Goal: Task Accomplishment & Management: Understand process/instructions

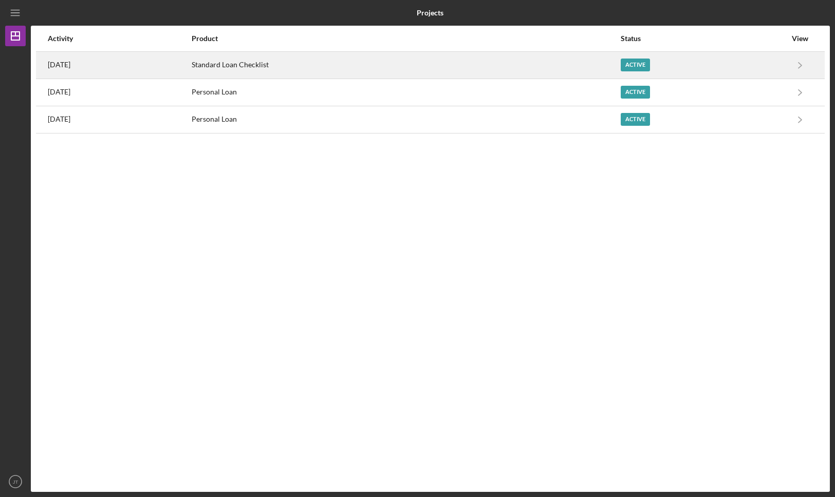
click at [271, 67] on div "Standard Loan Checklist" at bounding box center [406, 65] width 428 height 26
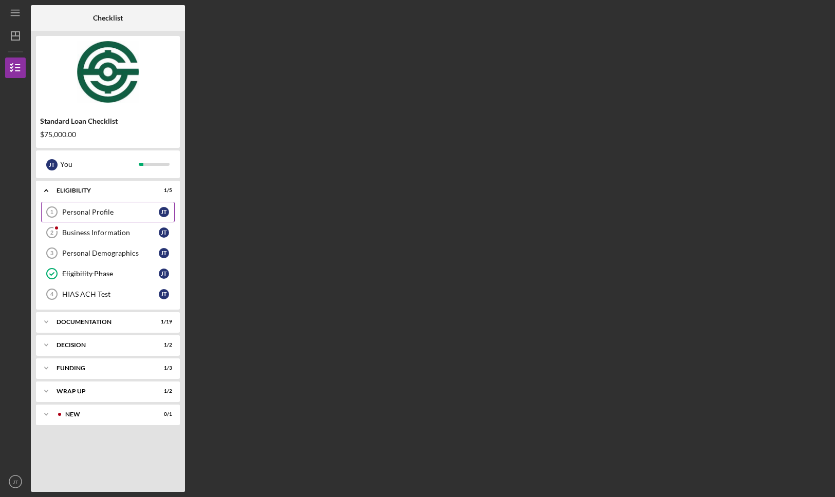
click at [78, 213] on div "Personal Profile" at bounding box center [110, 212] width 97 height 8
